Goal: Entertainment & Leisure: Consume media (video, audio)

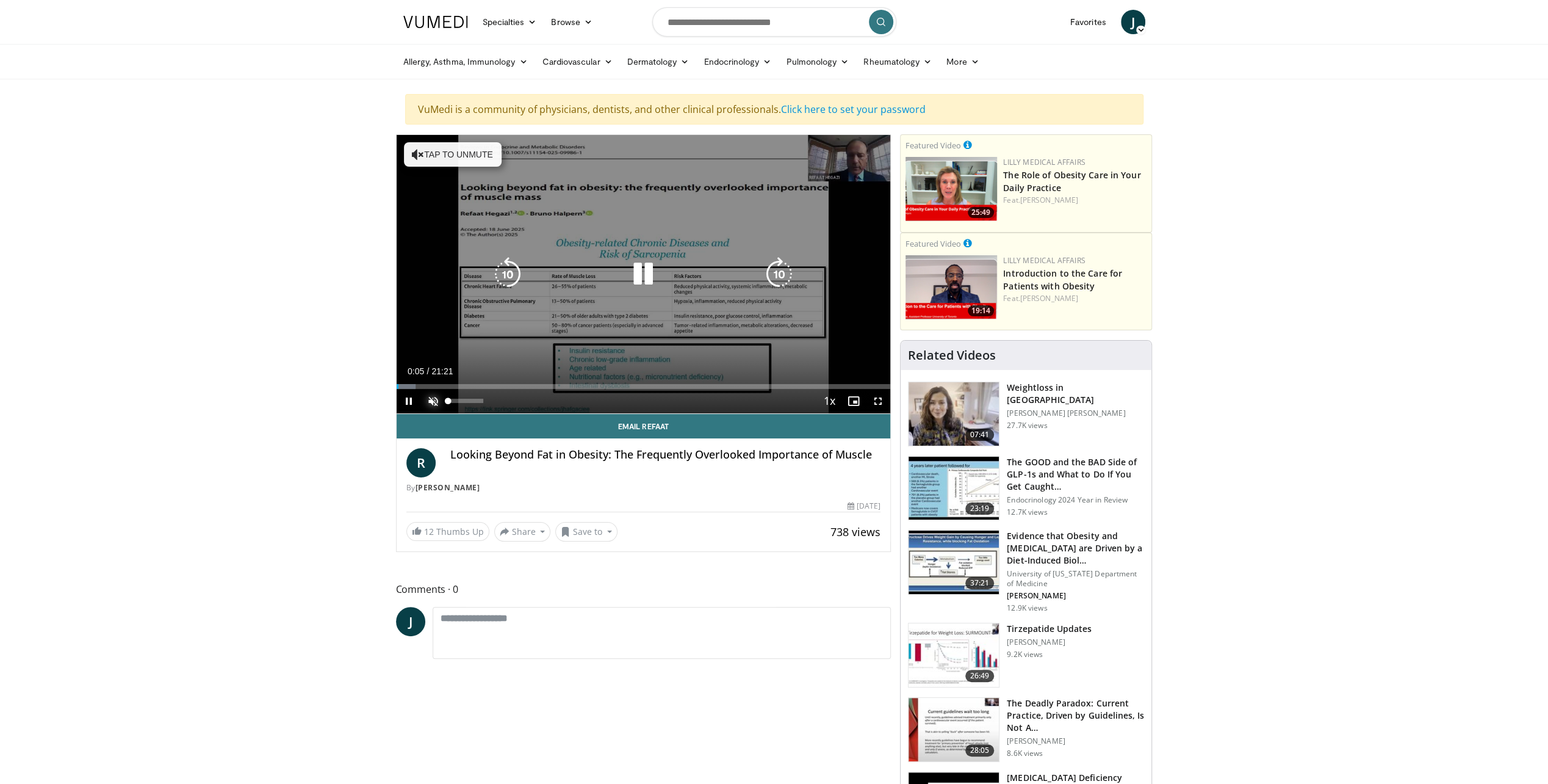
click at [429, 397] on span "Video Player" at bounding box center [433, 401] width 25 height 25
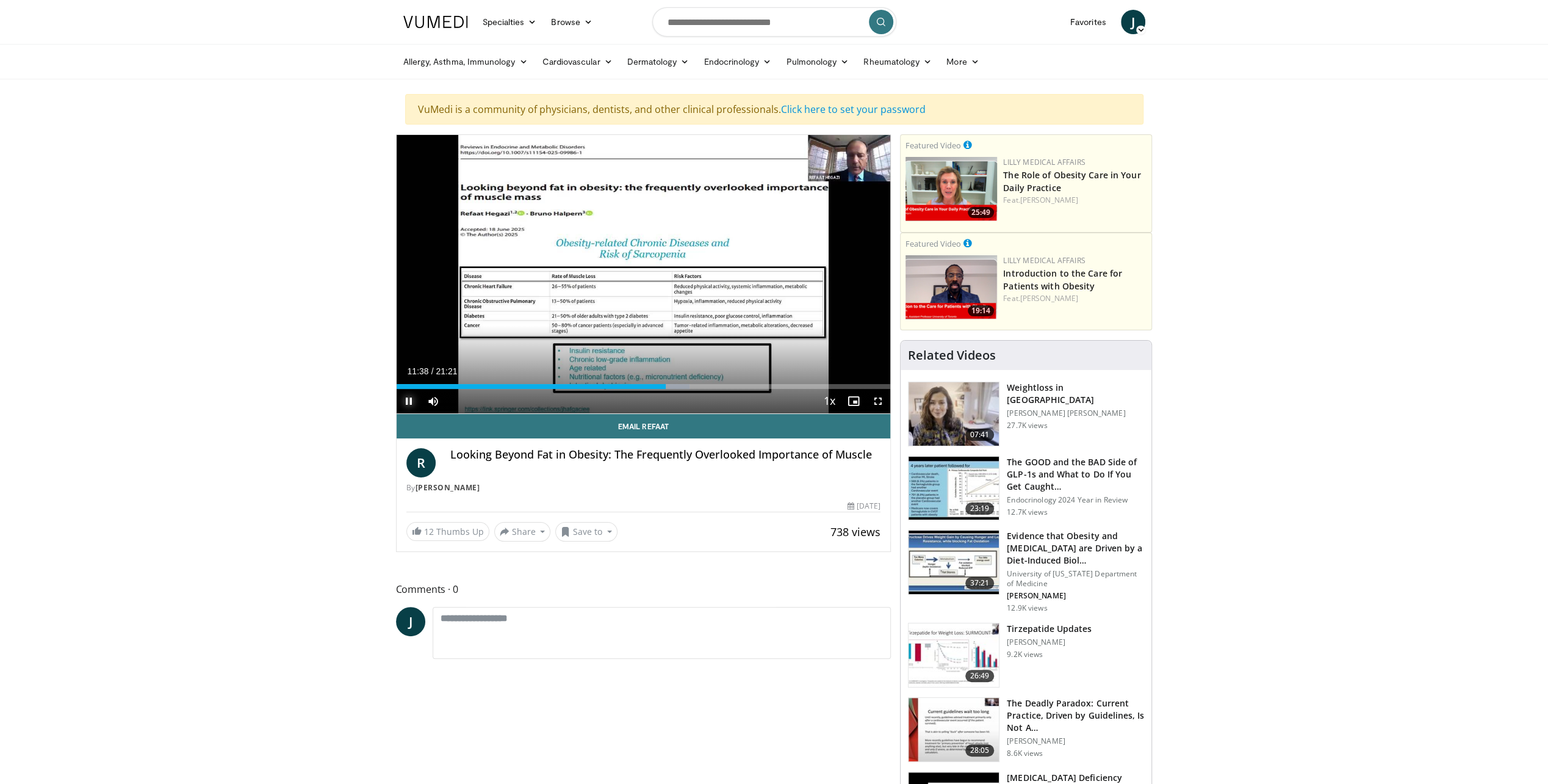
click at [409, 402] on span "Video Player" at bounding box center [409, 401] width 25 height 25
click at [415, 397] on span "Video Player" at bounding box center [409, 401] width 25 height 25
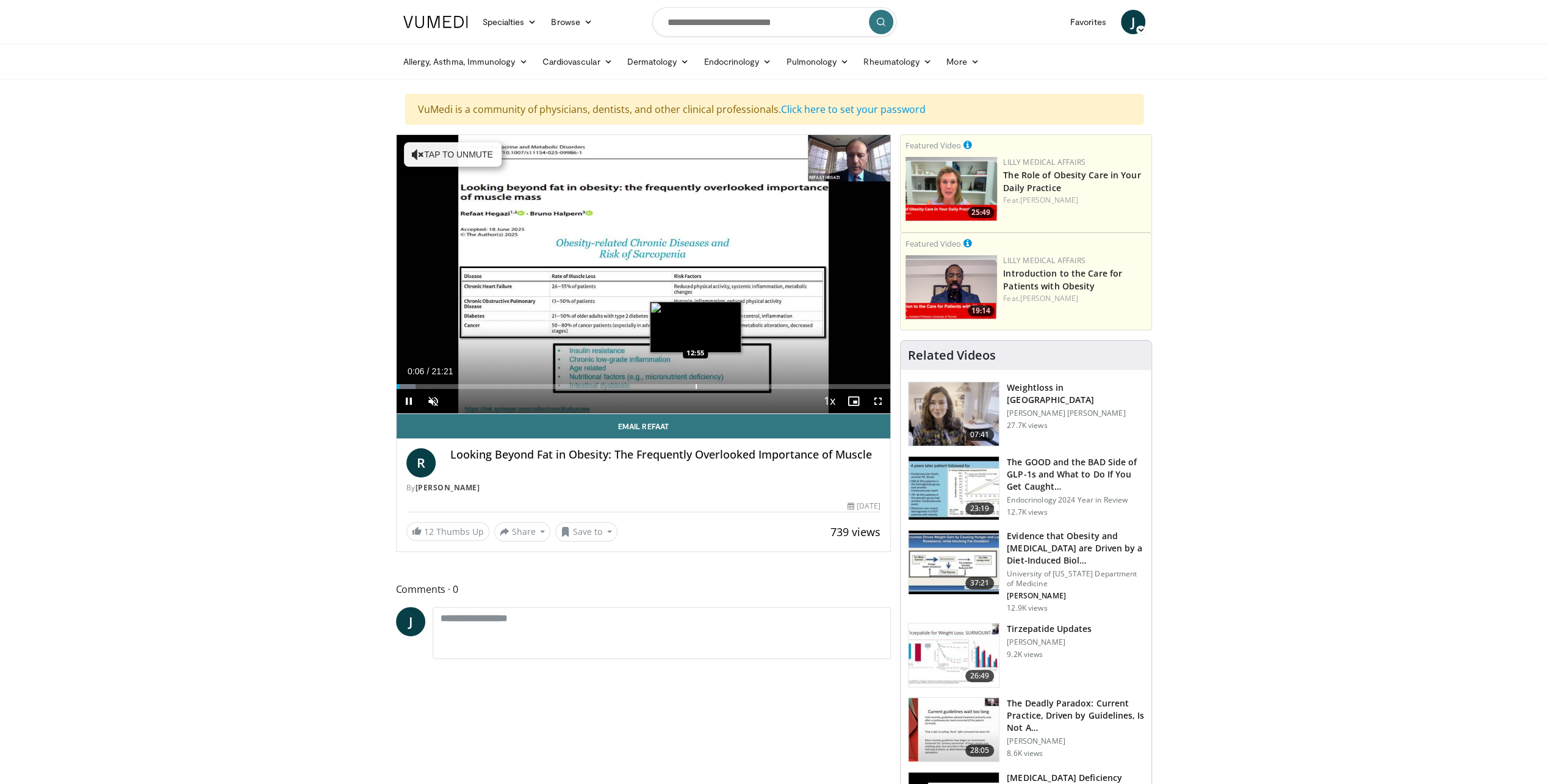
click at [696, 385] on div "Progress Bar" at bounding box center [696, 386] width 1 height 5
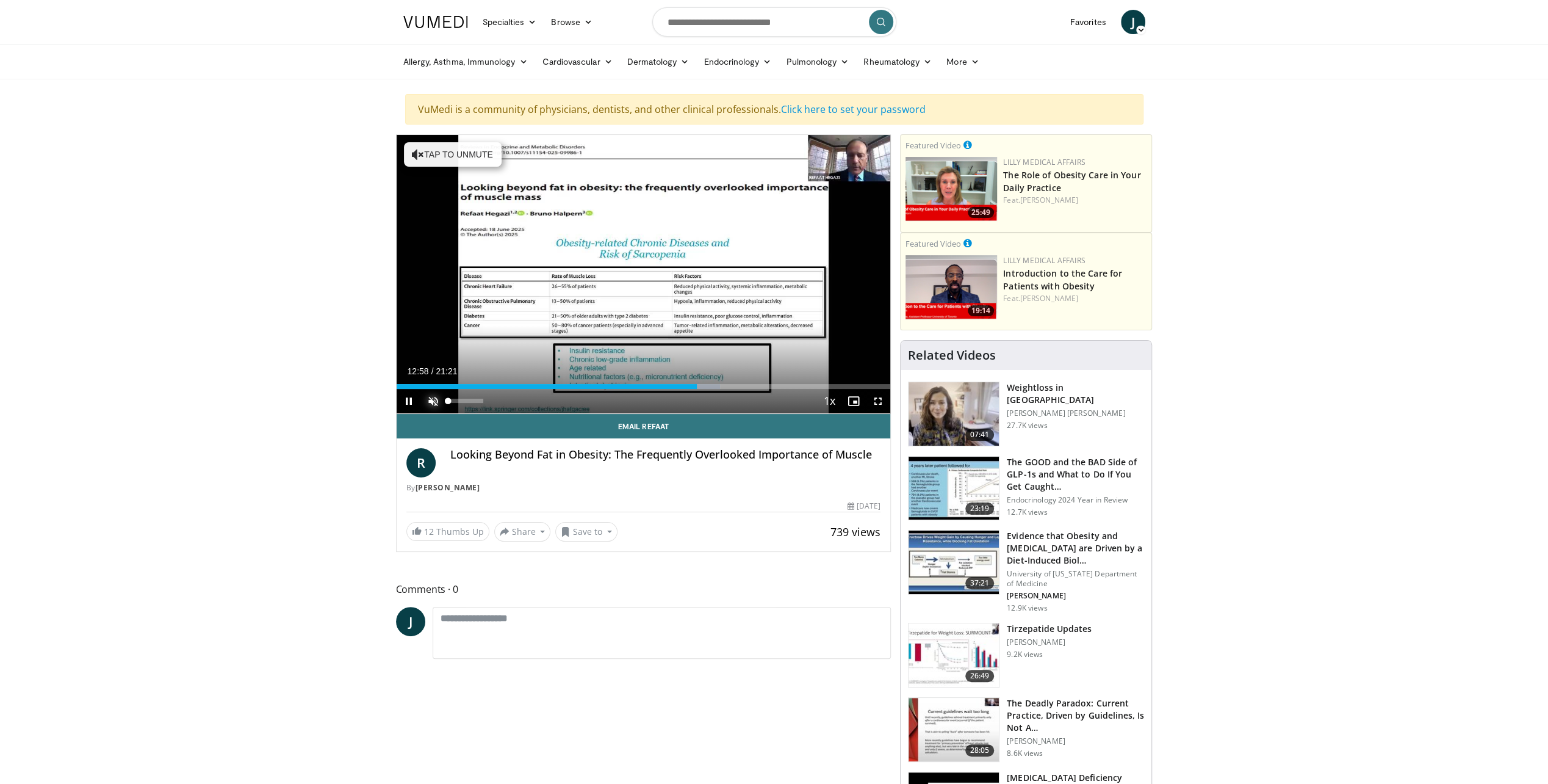
click at [436, 398] on span "Video Player" at bounding box center [433, 401] width 25 height 25
click at [409, 398] on span "Video Player" at bounding box center [409, 401] width 25 height 25
